Goal: Information Seeking & Learning: Learn about a topic

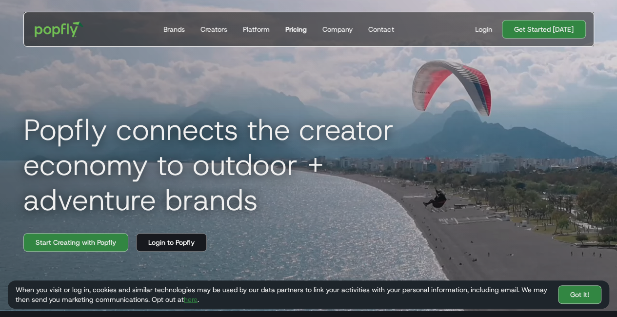
click at [296, 28] on div "Pricing" at bounding box center [295, 29] width 21 height 10
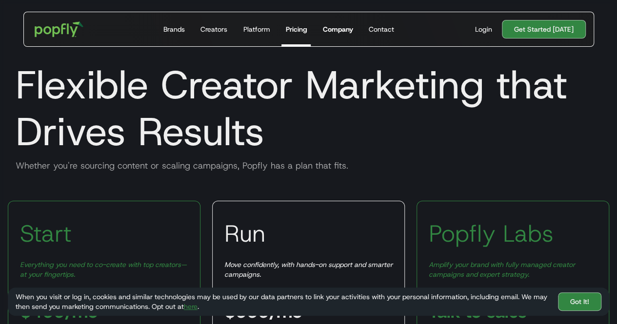
click at [339, 29] on div "Company" at bounding box center [338, 29] width 30 height 10
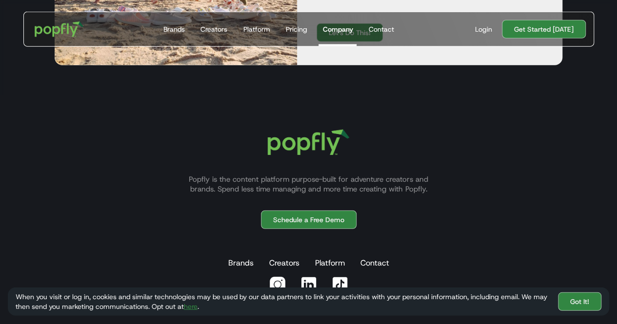
scroll to position [1233, 0]
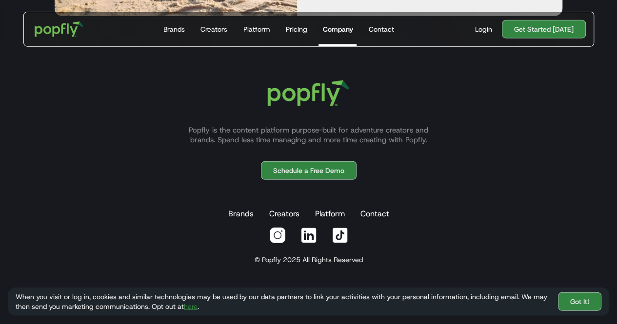
click at [334, 231] on img at bounding box center [340, 236] width 18 height 18
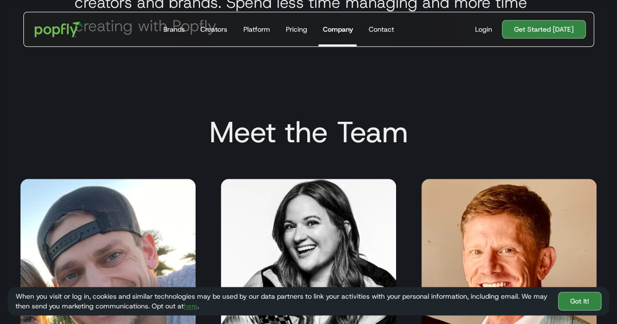
scroll to position [0, 0]
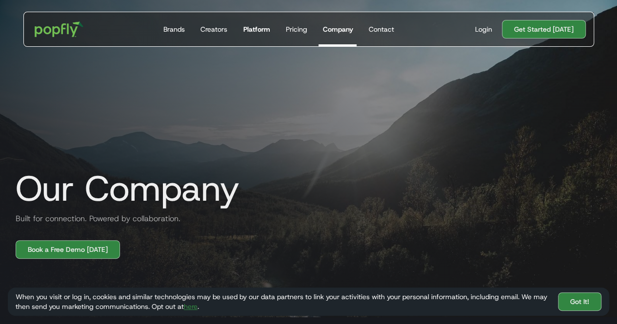
click at [260, 36] on link "Platform" at bounding box center [256, 29] width 35 height 34
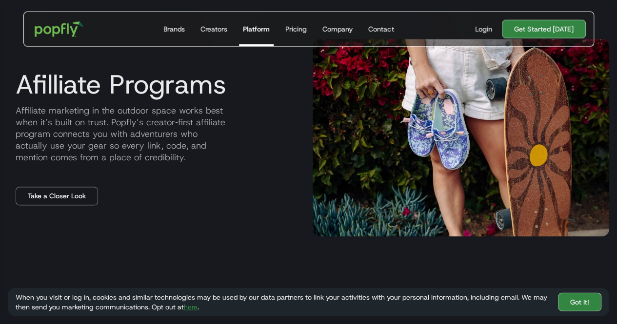
scroll to position [1015, 0]
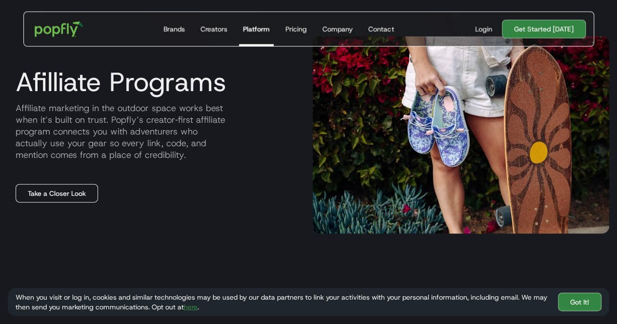
click at [58, 189] on link "Take a Closer Look" at bounding box center [57, 193] width 82 height 19
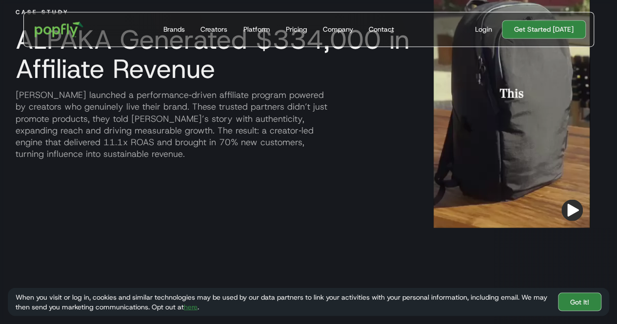
scroll to position [810, 0]
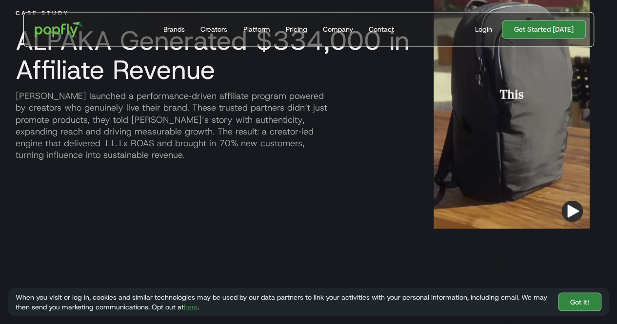
click at [574, 209] on img "button" at bounding box center [572, 211] width 21 height 21
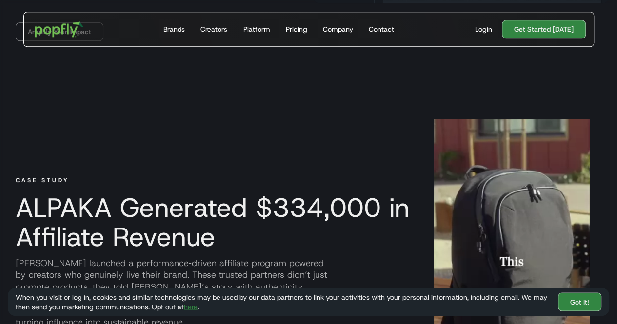
scroll to position [582, 0]
